Goal: Find specific page/section: Find specific page/section

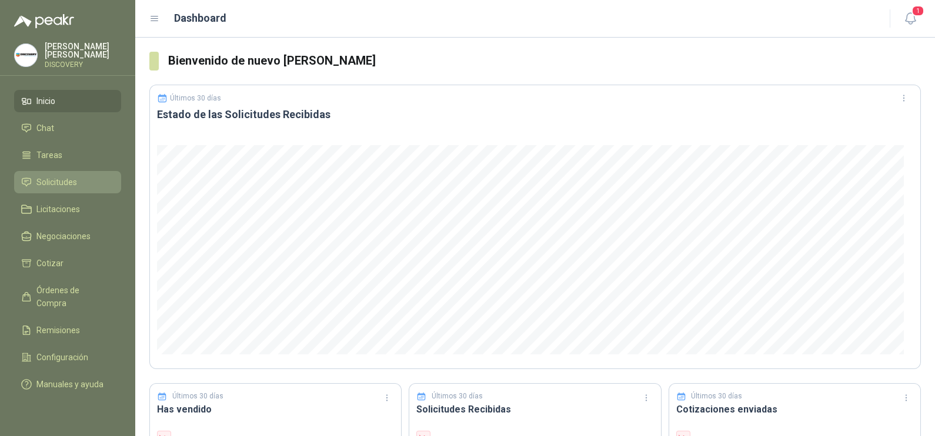
click at [45, 172] on link "Solicitudes" at bounding box center [67, 182] width 107 height 22
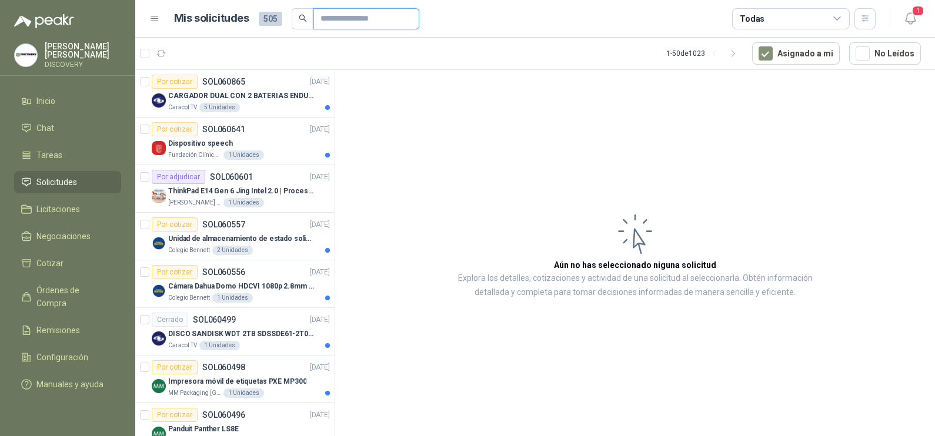
click at [354, 22] on input "text" at bounding box center [361, 19] width 82 height 20
type input "******"
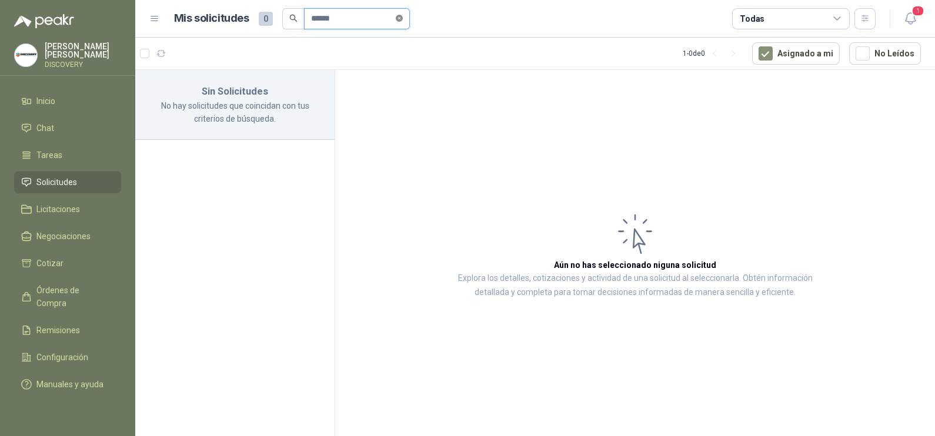
click at [401, 21] on icon "close-circle" at bounding box center [399, 18] width 7 height 7
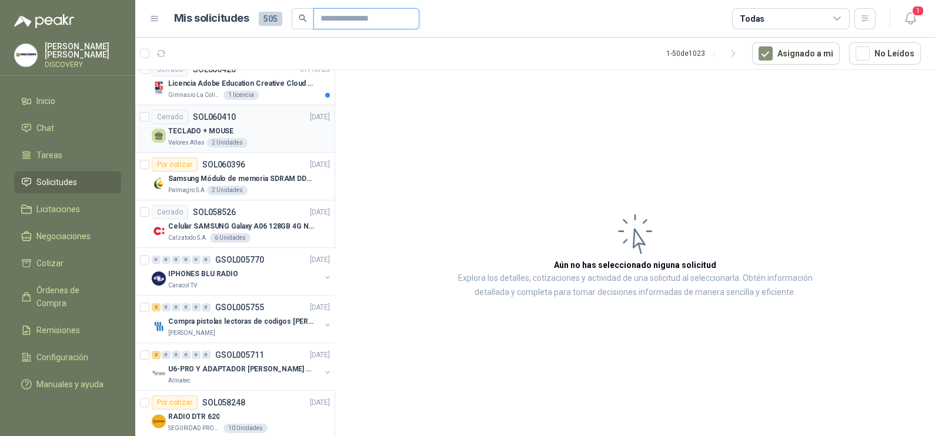
scroll to position [587, 0]
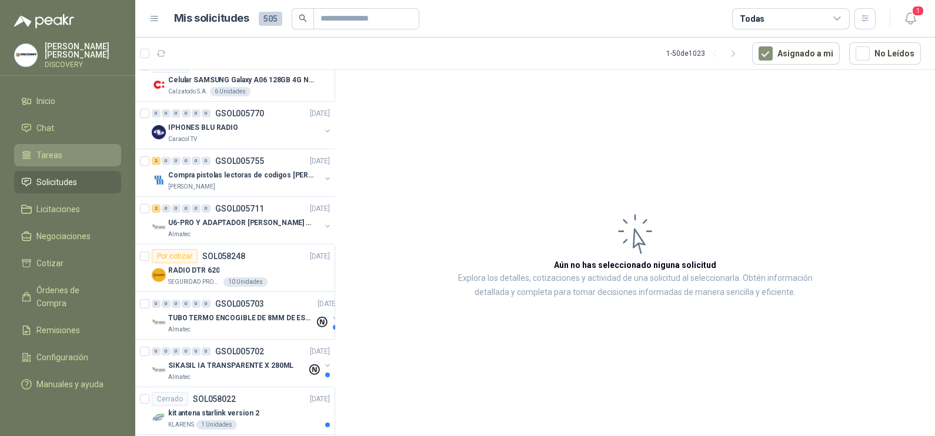
click at [59, 150] on span "Tareas" at bounding box center [49, 155] width 26 height 13
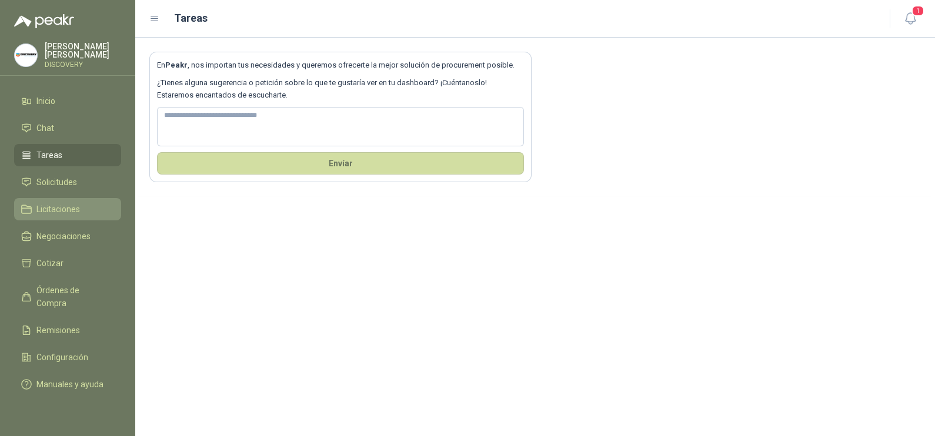
click at [67, 209] on span "Licitaciones" at bounding box center [57, 209] width 43 height 13
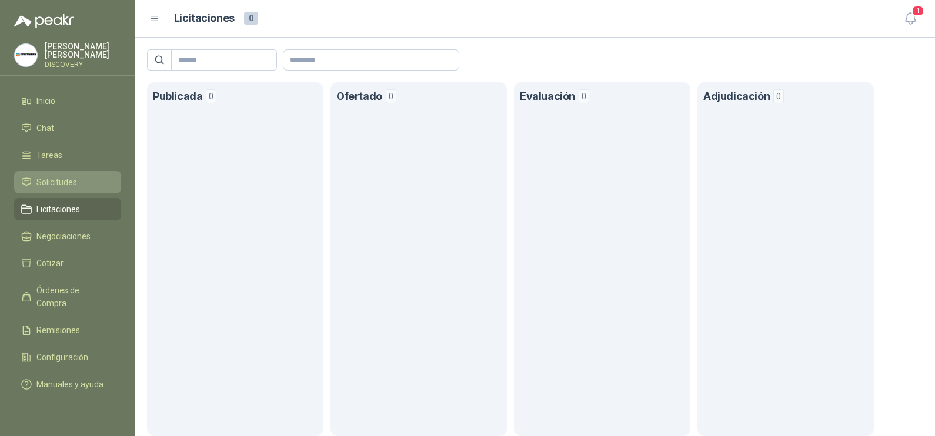
click at [77, 179] on li "Solicitudes" at bounding box center [67, 182] width 93 height 13
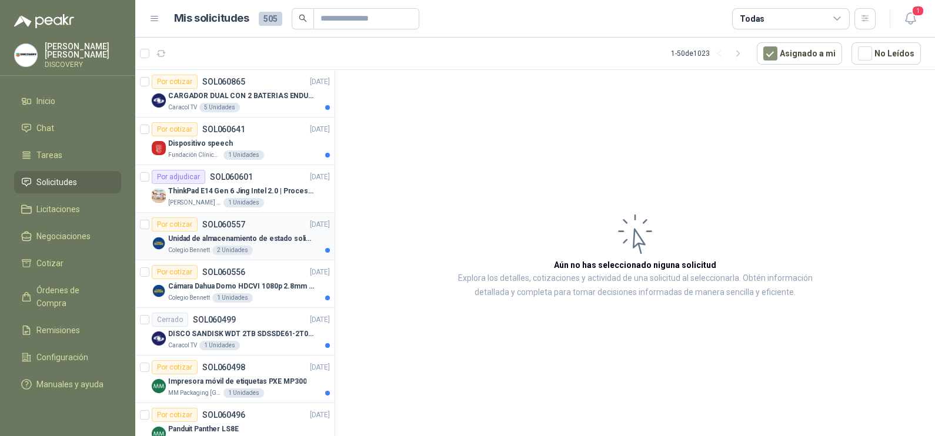
click at [188, 246] on p "Colegio Bennett" at bounding box center [189, 250] width 42 height 9
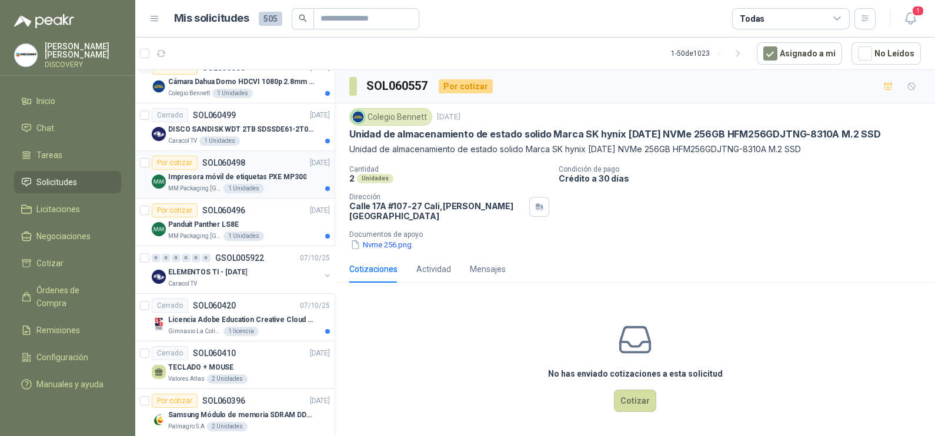
scroll to position [367, 0]
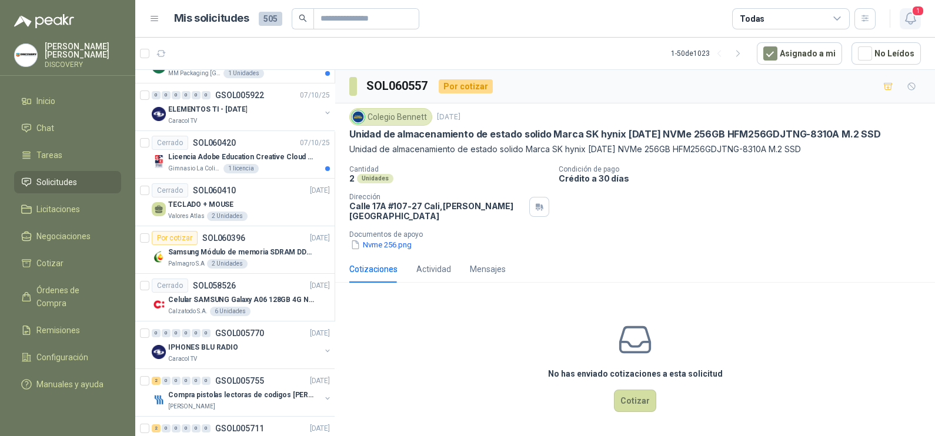
click at [917, 11] on span "1" at bounding box center [917, 10] width 13 height 11
